Goal: Information Seeking & Learning: Learn about a topic

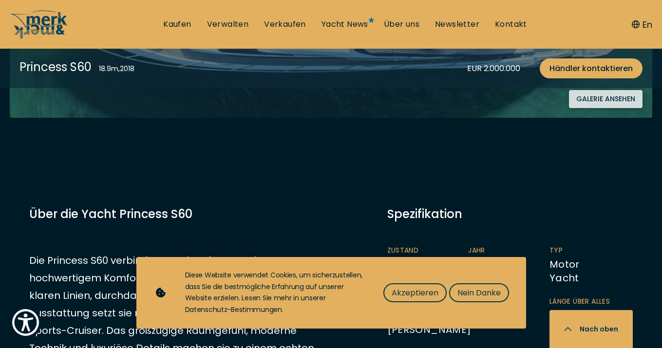
scroll to position [366, 0]
click at [421, 293] on span "Akzeptieren" at bounding box center [414, 293] width 47 height 12
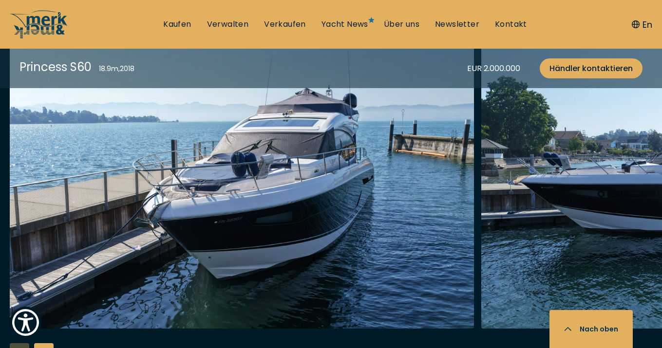
scroll to position [1246, 0]
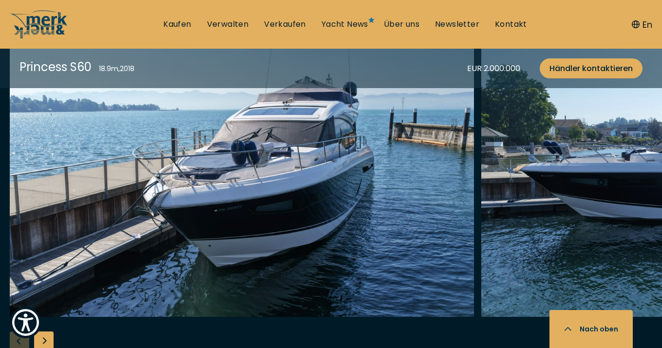
click at [47, 338] on div "Next slide" at bounding box center [43, 341] width 19 height 19
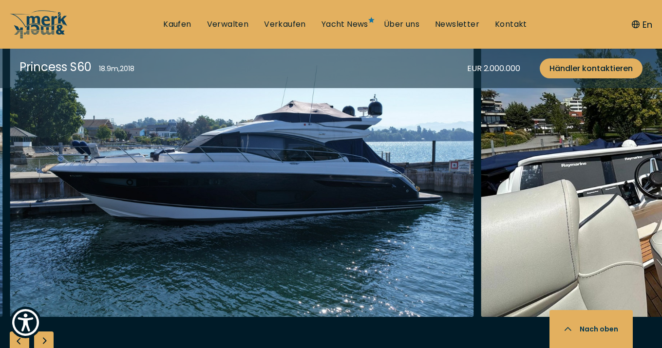
click at [47, 338] on div "Next slide" at bounding box center [43, 341] width 19 height 19
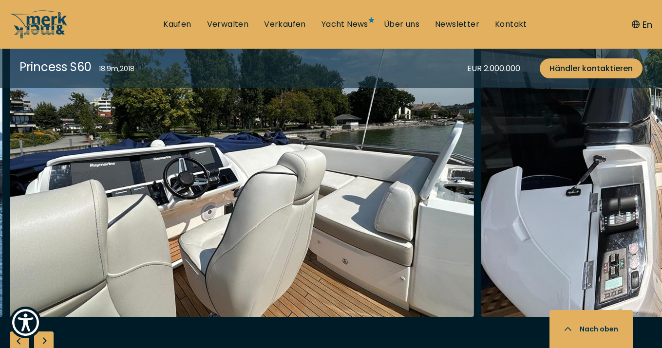
click at [47, 338] on div "Next slide" at bounding box center [43, 341] width 19 height 19
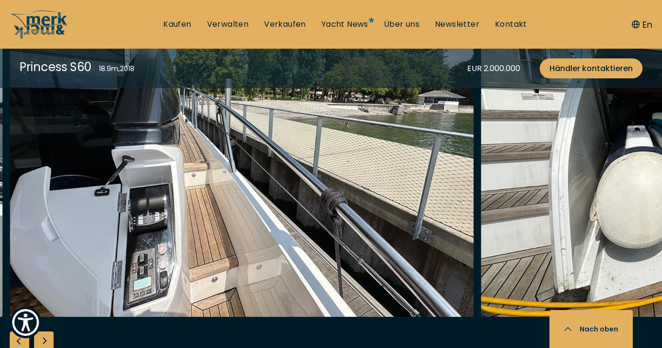
click at [47, 338] on div "Next slide" at bounding box center [43, 341] width 19 height 19
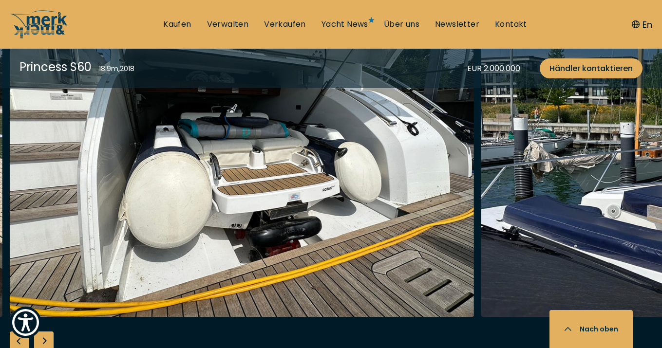
click at [47, 338] on div "Next slide" at bounding box center [43, 341] width 19 height 19
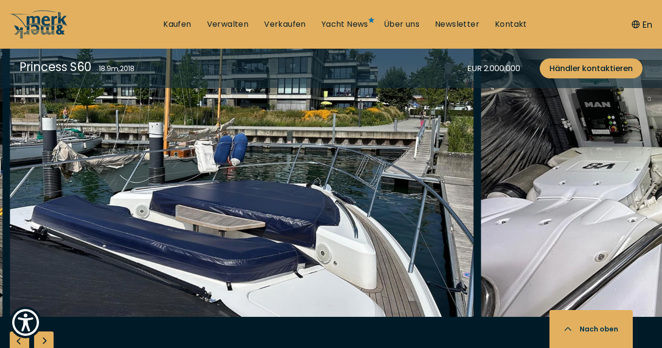
click at [47, 338] on div "Next slide" at bounding box center [43, 341] width 19 height 19
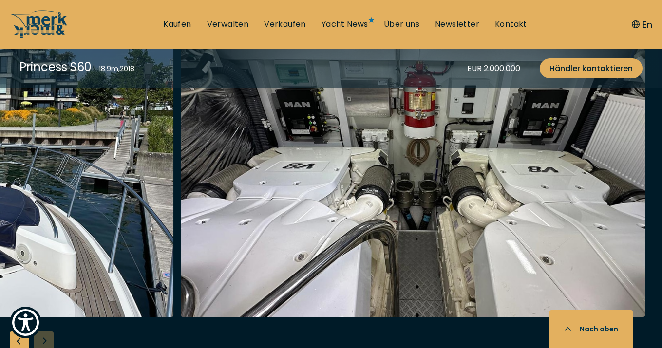
click at [47, 338] on div at bounding box center [331, 192] width 662 height 375
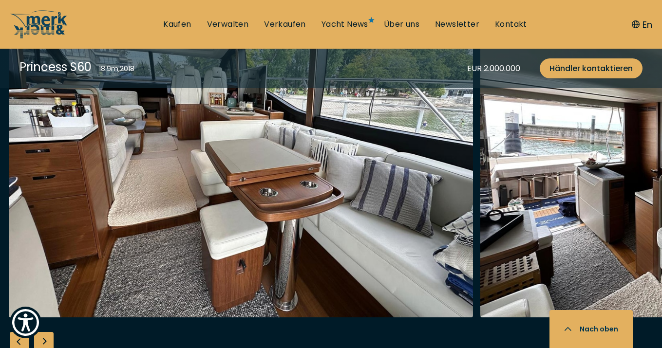
scroll to position [1798, 0]
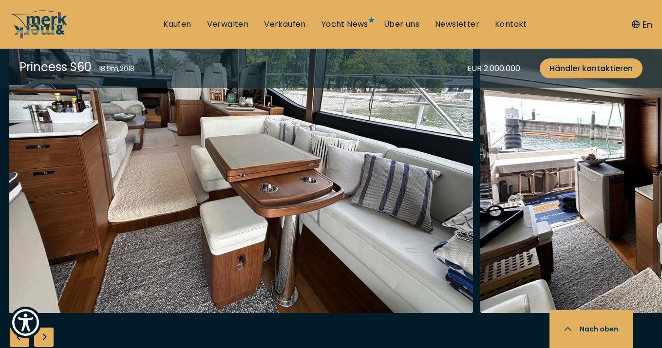
click at [45, 334] on div "Next slide" at bounding box center [43, 337] width 19 height 19
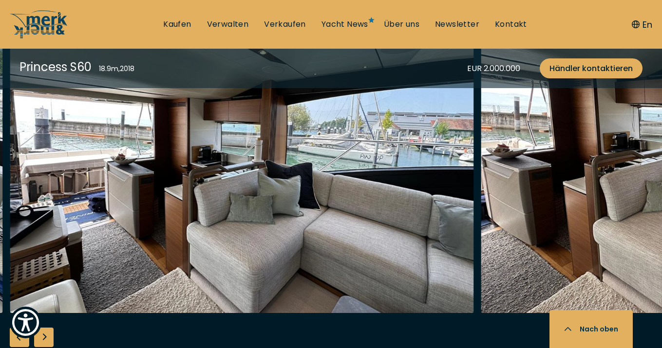
click at [45, 334] on div "Next slide" at bounding box center [43, 337] width 19 height 19
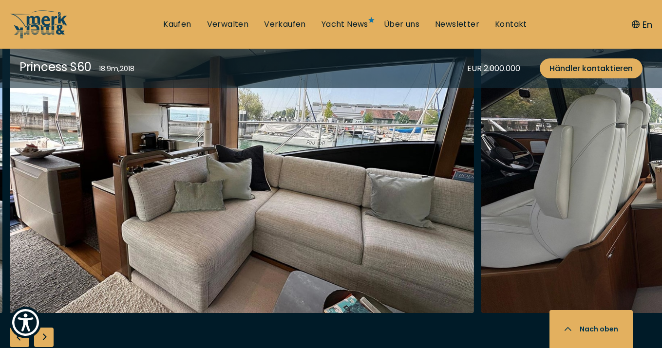
click at [45, 334] on div "Next slide" at bounding box center [43, 337] width 19 height 19
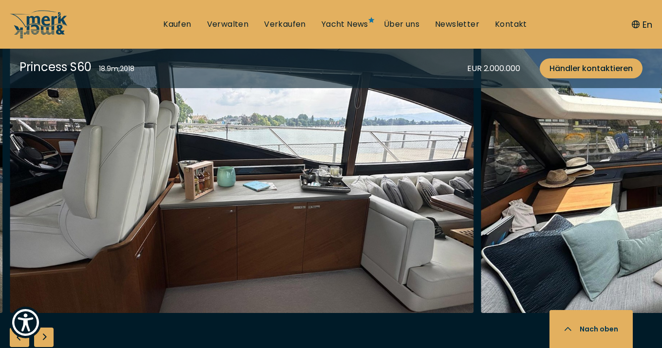
click at [45, 334] on div "Next slide" at bounding box center [43, 337] width 19 height 19
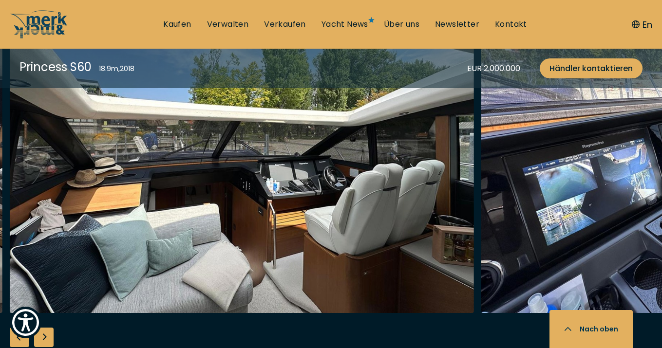
click at [45, 334] on div "Next slide" at bounding box center [43, 337] width 19 height 19
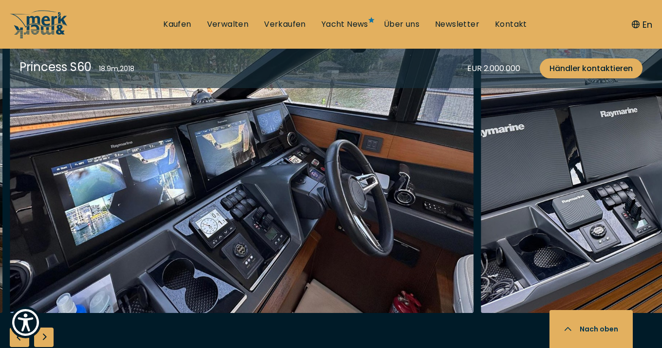
click at [45, 334] on div "Next slide" at bounding box center [43, 337] width 19 height 19
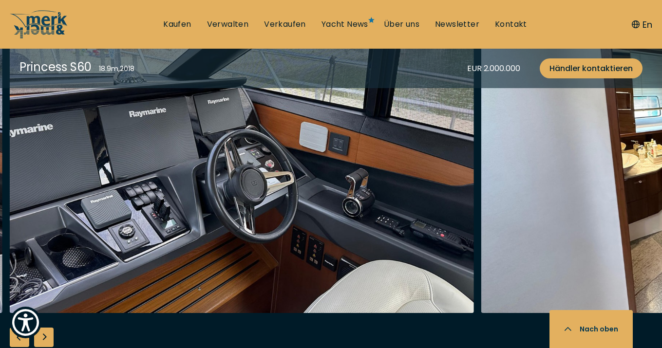
click at [45, 334] on div "Next slide" at bounding box center [43, 337] width 19 height 19
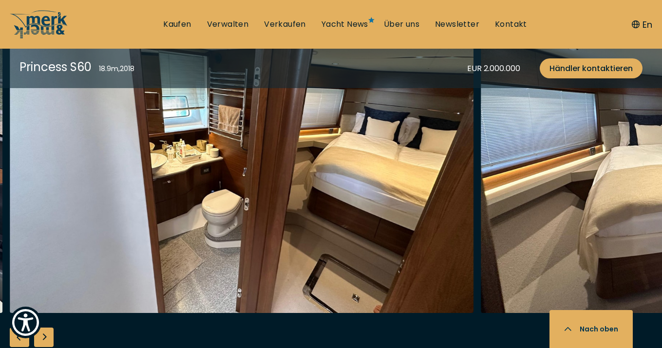
click at [45, 334] on div "Next slide" at bounding box center [43, 337] width 19 height 19
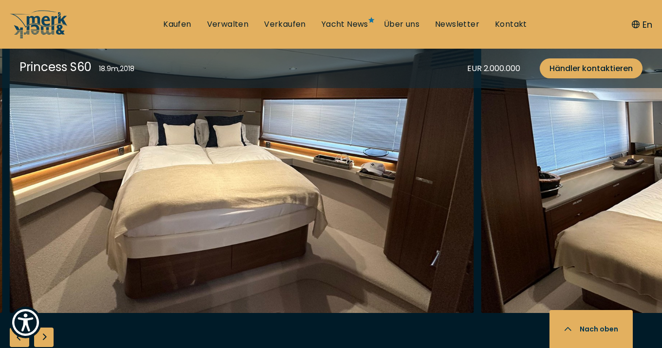
click at [45, 334] on div "Next slide" at bounding box center [43, 337] width 19 height 19
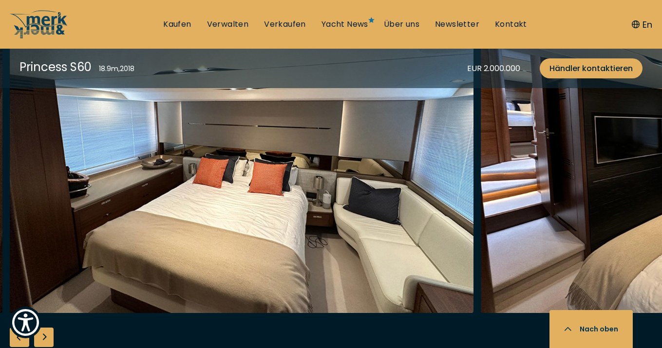
click at [18, 342] on div "Previous slide" at bounding box center [19, 337] width 19 height 19
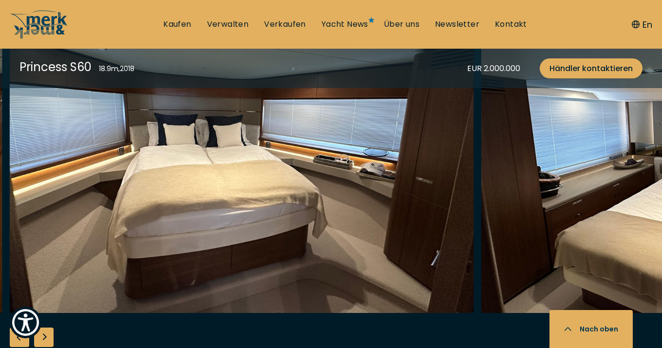
click at [46, 339] on div "Next slide" at bounding box center [43, 337] width 19 height 19
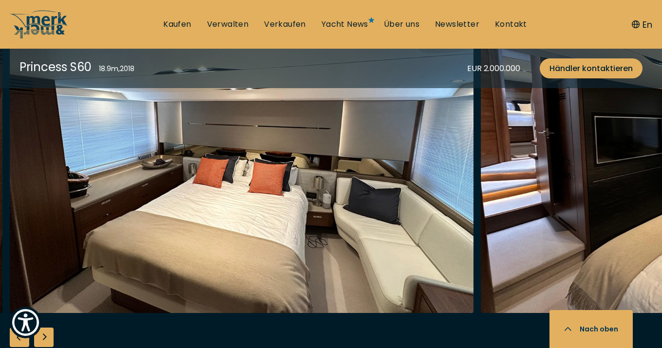
click at [46, 339] on div "Next slide" at bounding box center [43, 337] width 19 height 19
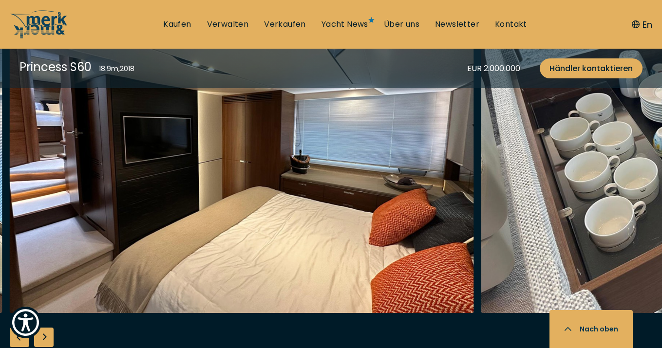
click at [46, 339] on div "Next slide" at bounding box center [43, 337] width 19 height 19
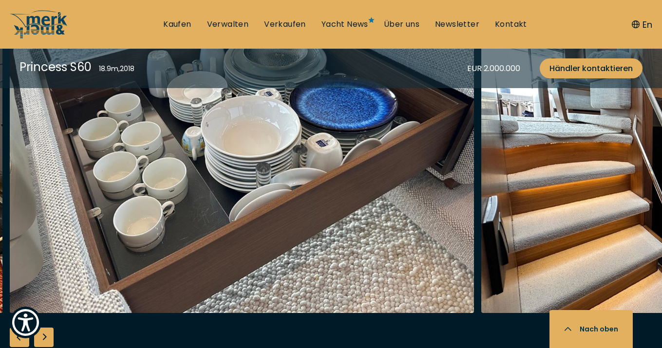
click at [46, 339] on div "Next slide" at bounding box center [43, 337] width 19 height 19
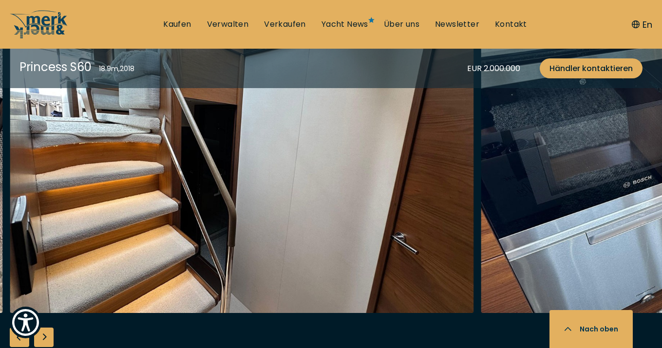
click at [46, 339] on div "Next slide" at bounding box center [43, 337] width 19 height 19
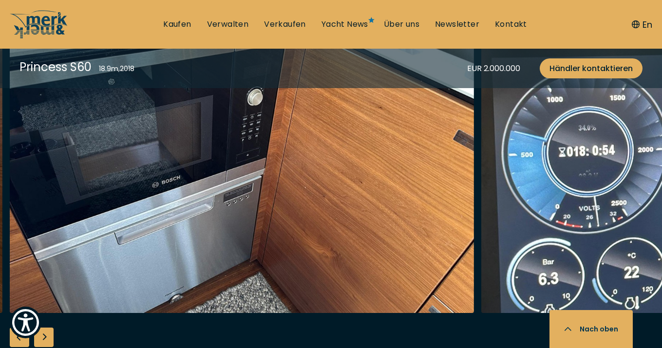
click at [46, 339] on div "Next slide" at bounding box center [43, 337] width 19 height 19
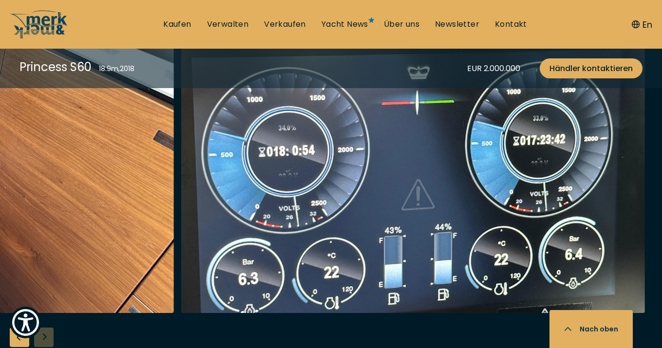
click at [46, 339] on div at bounding box center [331, 188] width 662 height 375
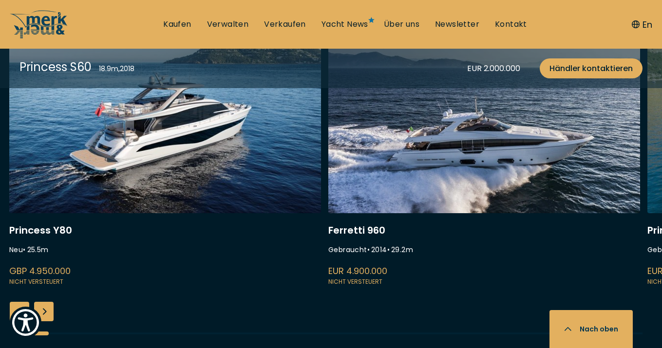
scroll to position [2584, 0]
click at [47, 309] on div "Next slide" at bounding box center [43, 311] width 19 height 19
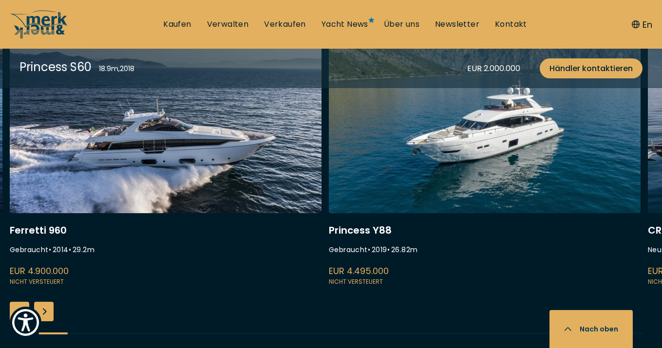
click at [47, 309] on div "Next slide" at bounding box center [43, 311] width 19 height 19
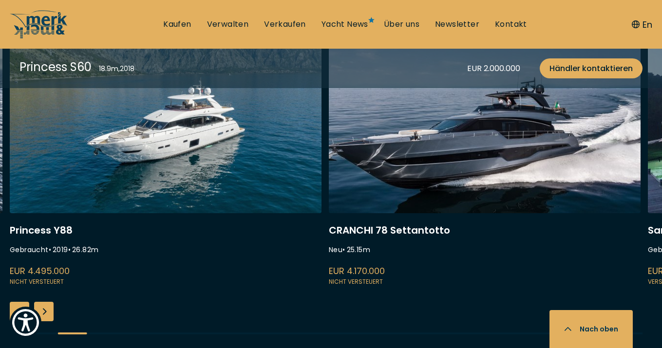
click at [47, 309] on div "Next slide" at bounding box center [43, 311] width 19 height 19
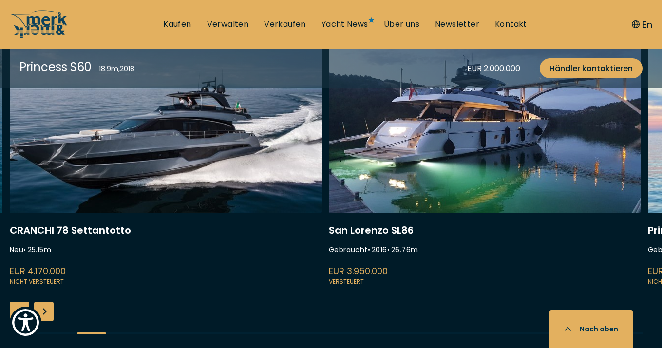
click at [47, 309] on div "Next slide" at bounding box center [43, 311] width 19 height 19
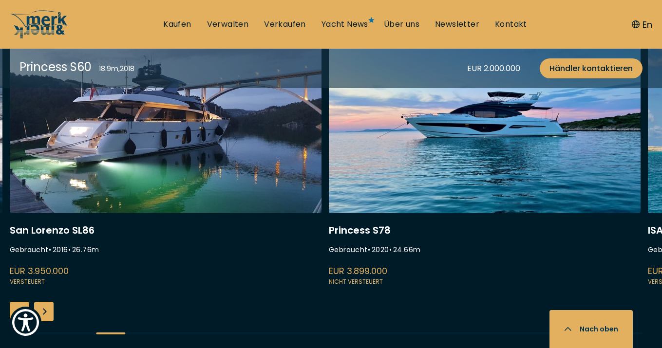
click at [47, 309] on div "Next slide" at bounding box center [43, 311] width 19 height 19
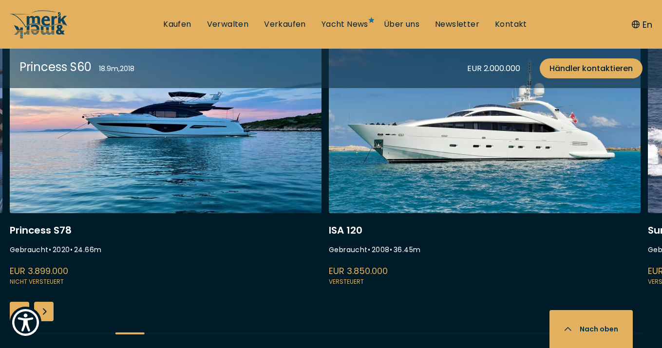
click at [47, 309] on div "Next slide" at bounding box center [43, 311] width 19 height 19
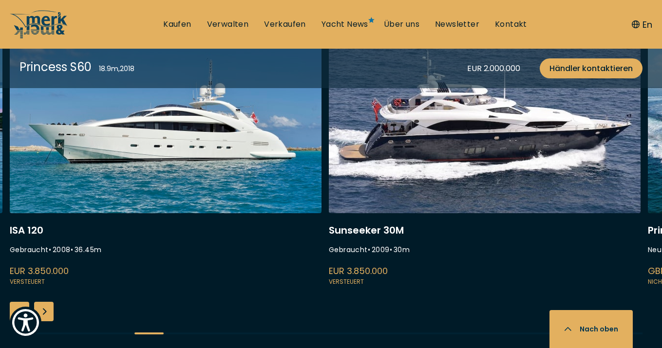
click at [47, 309] on div "Next slide" at bounding box center [43, 311] width 19 height 19
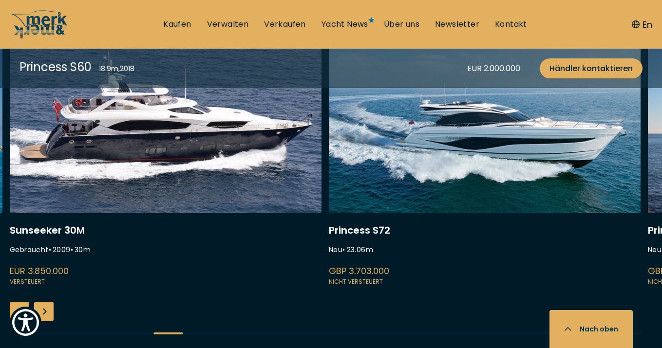
click at [47, 309] on div "Next slide" at bounding box center [43, 311] width 19 height 19
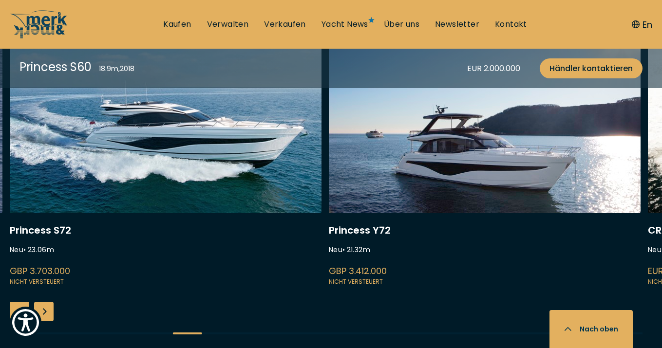
click at [47, 309] on div "Next slide" at bounding box center [43, 311] width 19 height 19
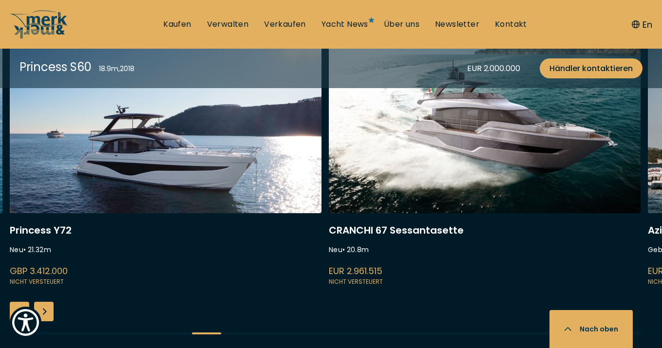
click at [47, 309] on div "Next slide" at bounding box center [43, 311] width 19 height 19
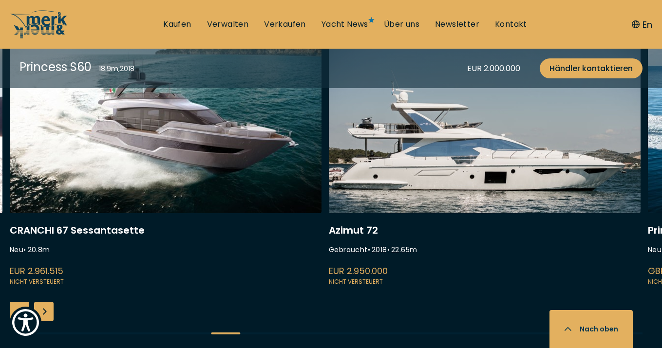
click at [47, 309] on div "Next slide" at bounding box center [43, 311] width 19 height 19
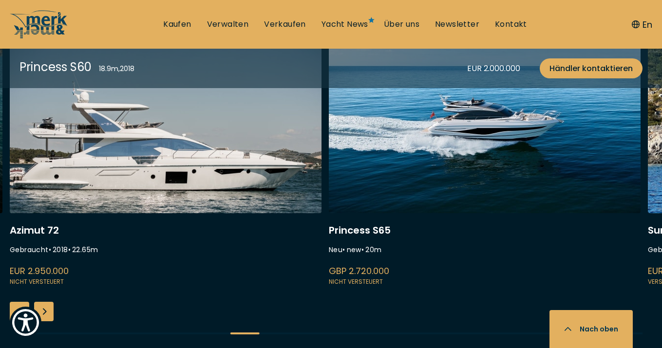
click at [47, 309] on div "Next slide" at bounding box center [43, 311] width 19 height 19
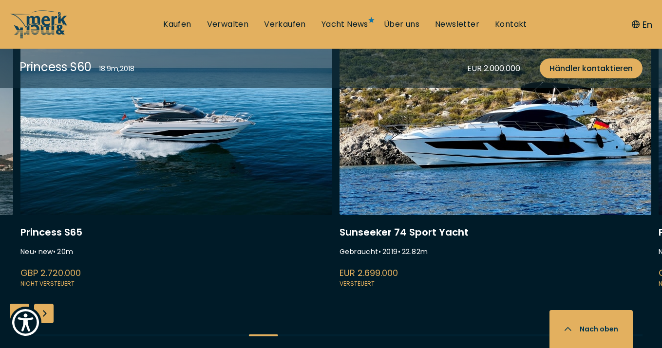
scroll to position [2581, 0]
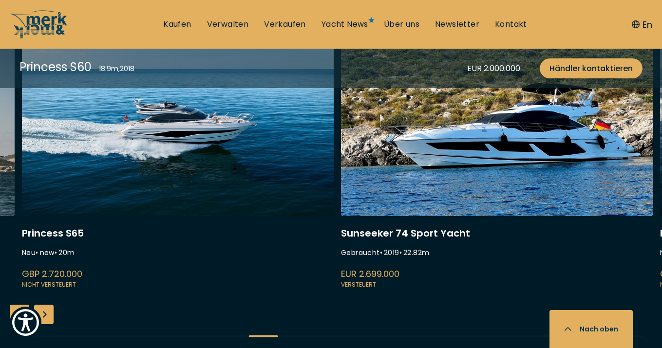
click at [47, 309] on div "Next slide" at bounding box center [43, 314] width 19 height 19
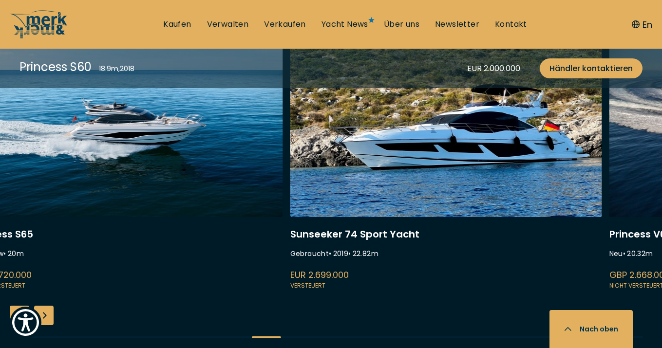
scroll to position [2584, 0]
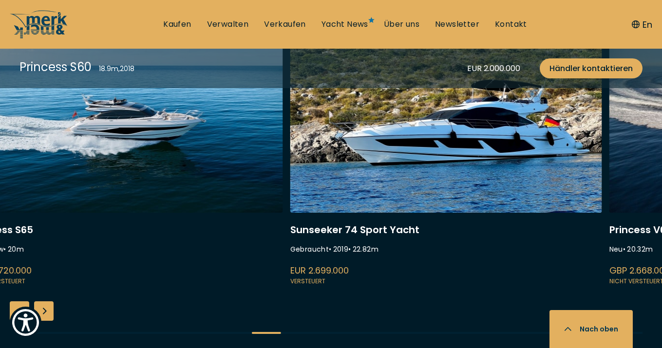
click at [45, 312] on div "Next slide" at bounding box center [43, 310] width 19 height 19
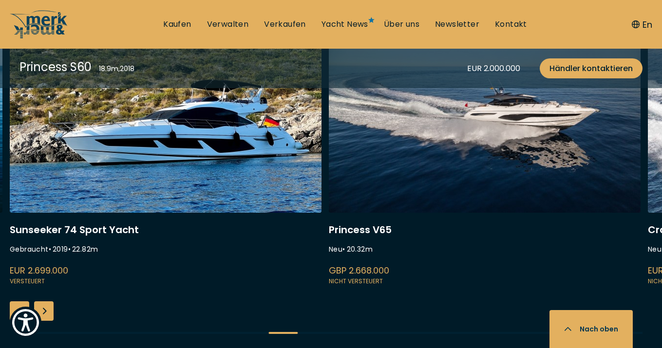
click at [45, 312] on div "Next slide" at bounding box center [43, 310] width 19 height 19
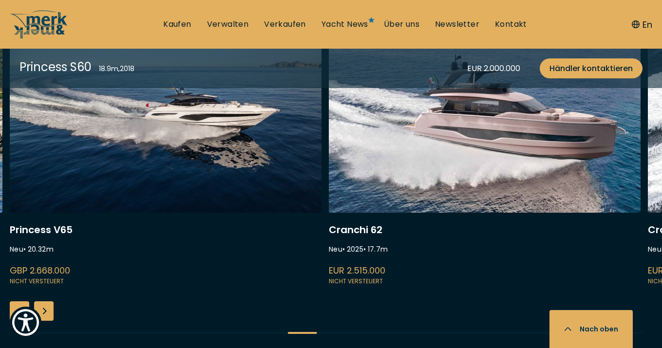
click at [45, 312] on div "Next slide" at bounding box center [43, 310] width 19 height 19
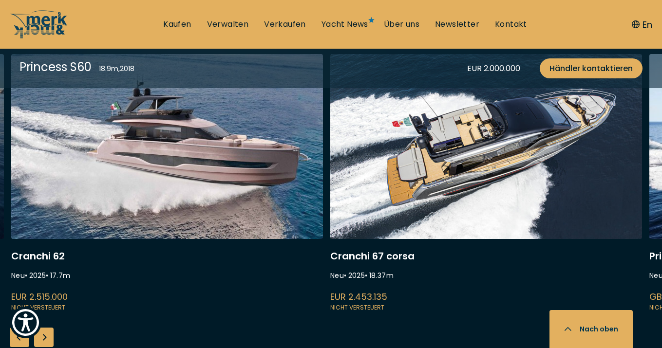
scroll to position [2558, 0]
click at [44, 335] on div "Next slide" at bounding box center [43, 337] width 19 height 19
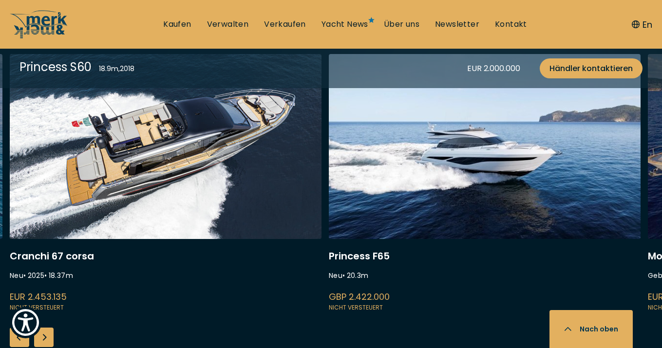
click at [44, 335] on div "Next slide" at bounding box center [43, 337] width 19 height 19
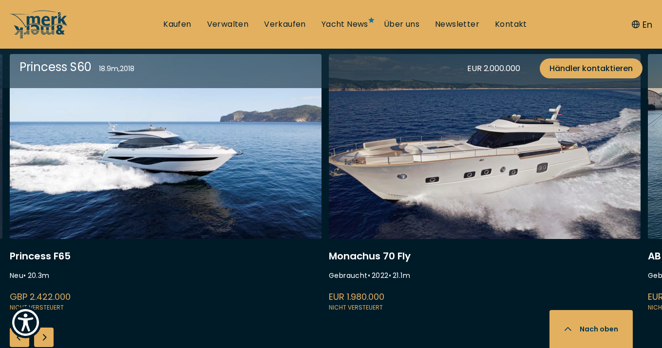
click at [44, 335] on div "Next slide" at bounding box center [43, 337] width 19 height 19
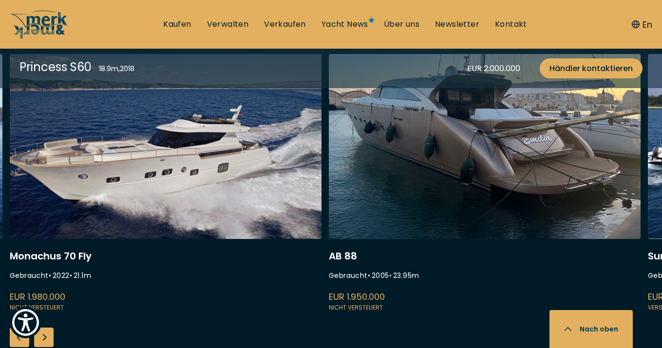
click at [44, 335] on div "Next slide" at bounding box center [43, 337] width 19 height 19
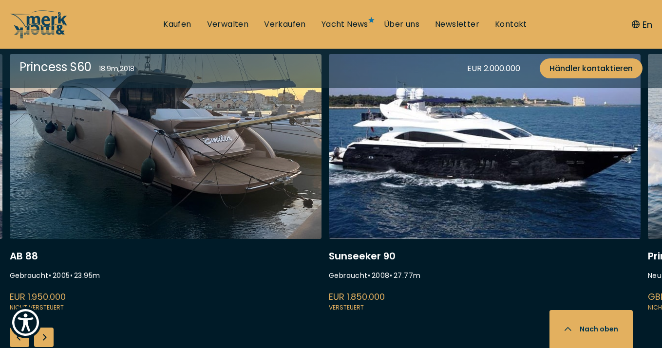
click at [44, 335] on div "Next slide" at bounding box center [43, 337] width 19 height 19
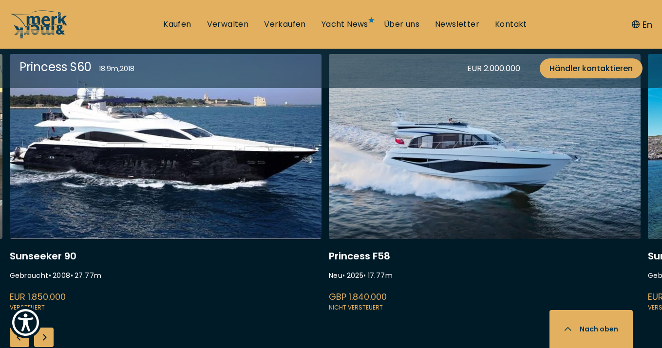
click at [44, 335] on div "Next slide" at bounding box center [43, 337] width 19 height 19
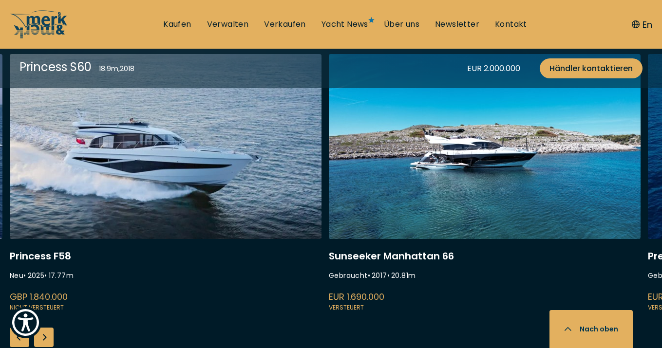
click at [44, 335] on div "Next slide" at bounding box center [43, 337] width 19 height 19
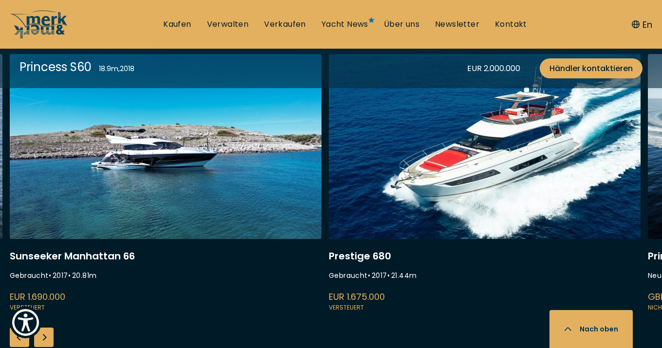
click at [44, 335] on div "Next slide" at bounding box center [43, 337] width 19 height 19
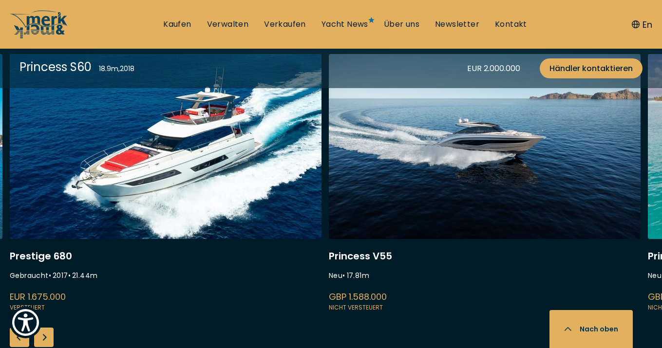
click at [44, 335] on div "Next slide" at bounding box center [43, 337] width 19 height 19
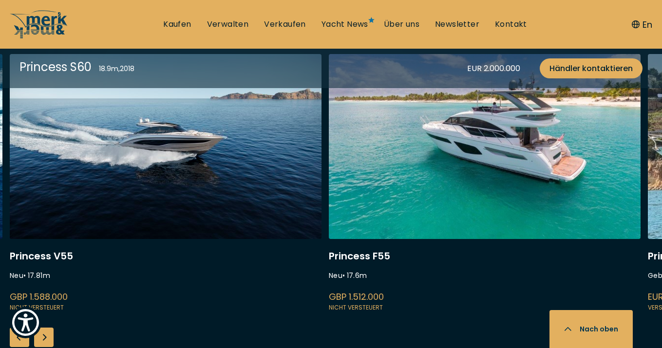
click at [44, 335] on div "Next slide" at bounding box center [43, 337] width 19 height 19
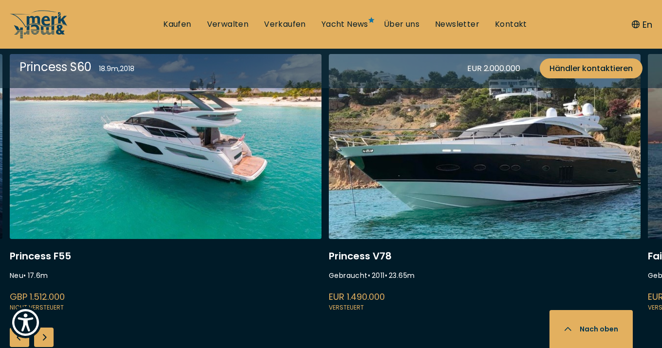
click at [44, 335] on div "Next slide" at bounding box center [43, 337] width 19 height 19
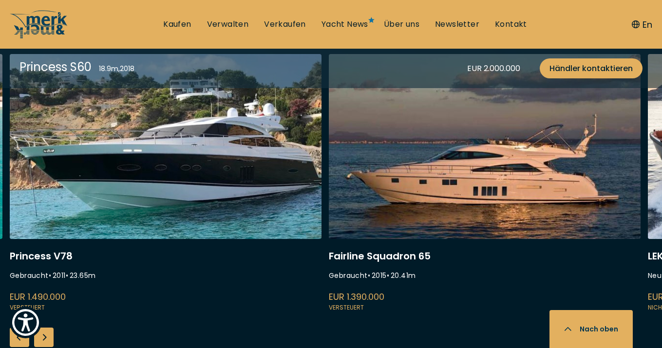
click at [44, 335] on div "Next slide" at bounding box center [43, 337] width 19 height 19
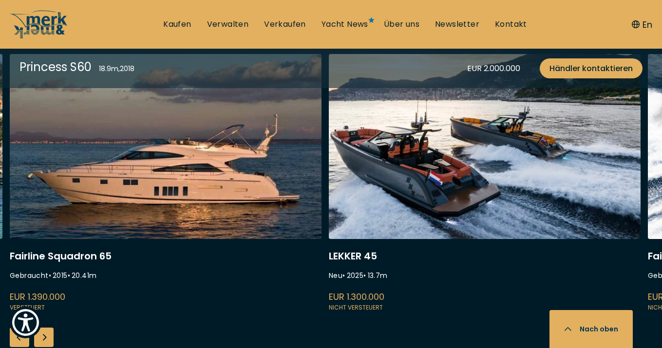
click at [44, 335] on div "Next slide" at bounding box center [43, 337] width 19 height 19
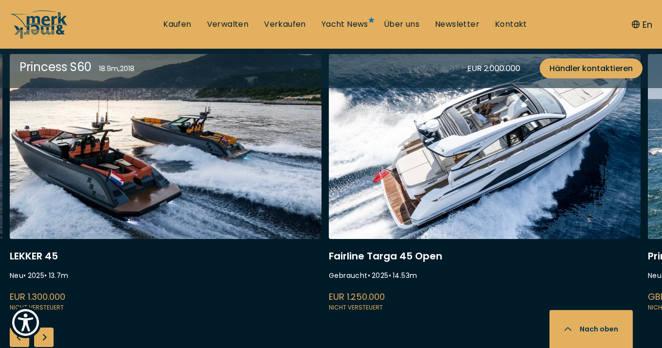
click at [44, 335] on div "Next slide" at bounding box center [43, 337] width 19 height 19
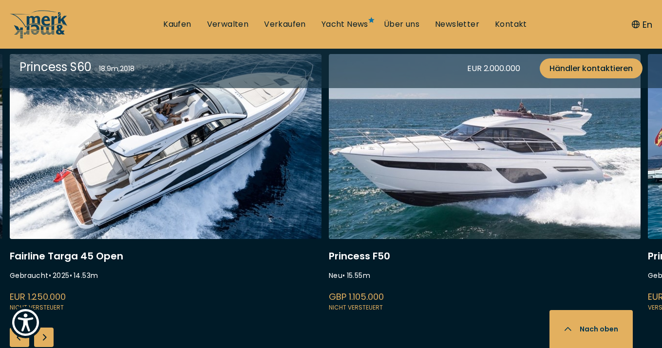
click at [44, 335] on div "Next slide" at bounding box center [43, 337] width 19 height 19
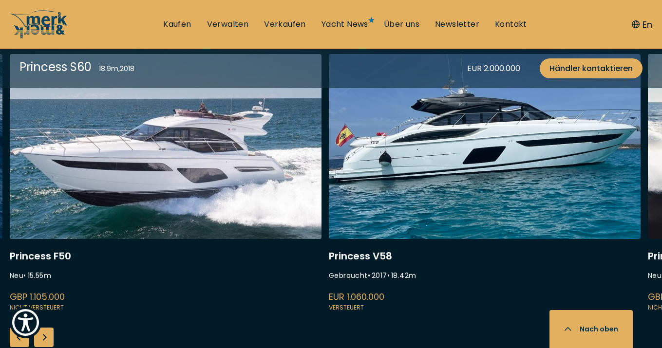
click at [44, 335] on div "Next slide" at bounding box center [43, 337] width 19 height 19
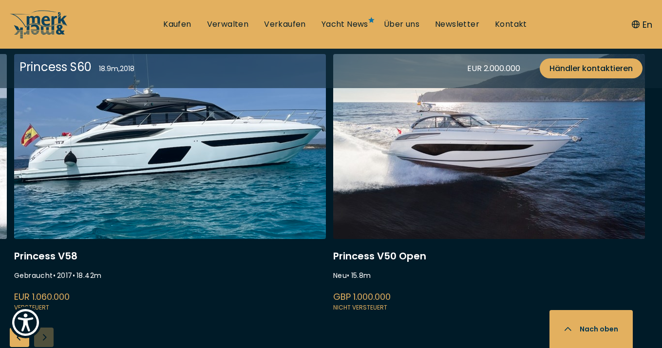
click at [44, 335] on div "Princess Y80 Neu • 25.5 m GBP 4.950.000 Nicht versteuert [PERSON_NAME] 960 Gebr…" at bounding box center [331, 215] width 662 height 323
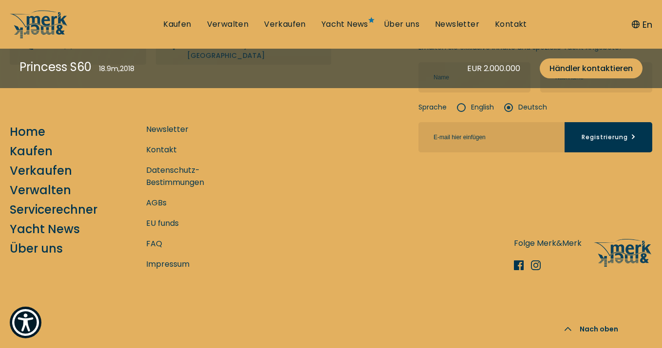
scroll to position [3552, 0]
